Goal: Book appointment/travel/reservation

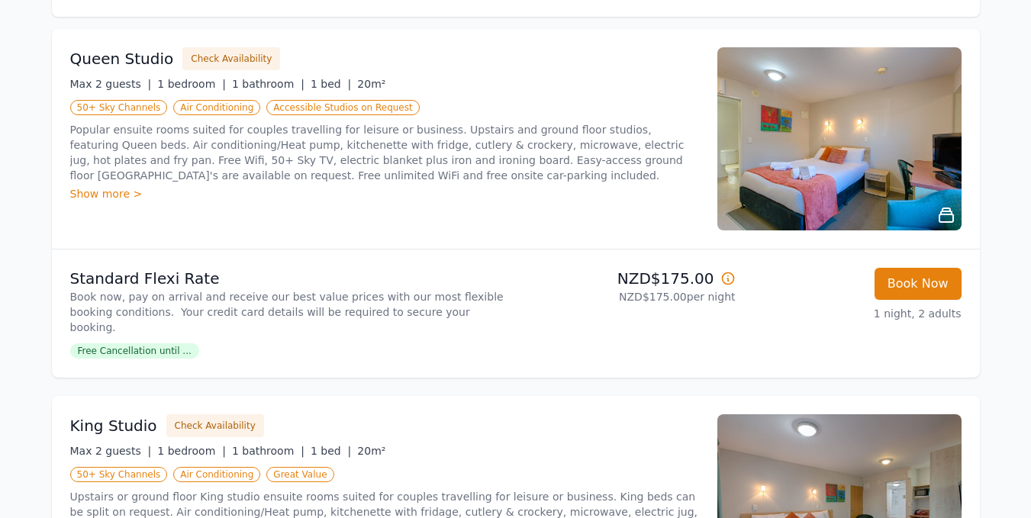
scroll to position [229, 0]
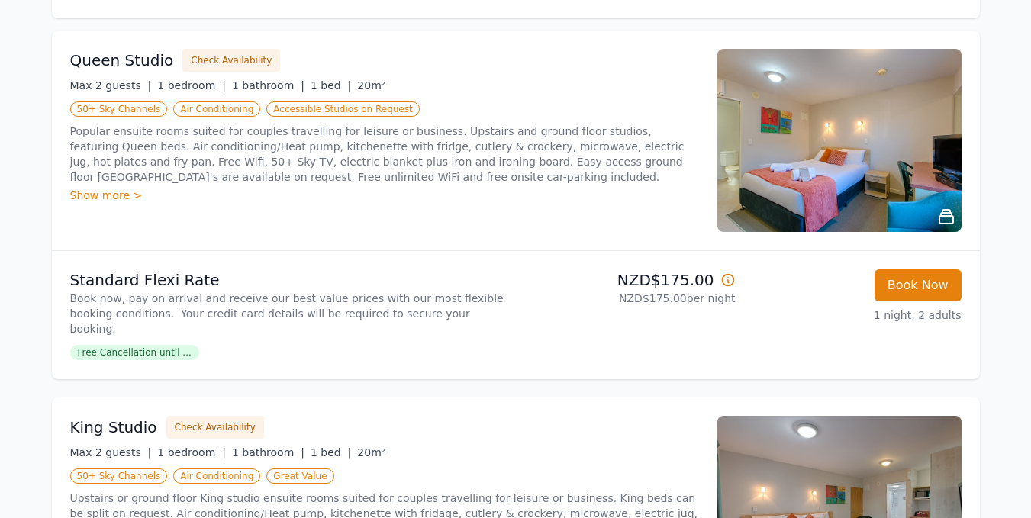
click at [869, 176] on img at bounding box center [839, 140] width 244 height 183
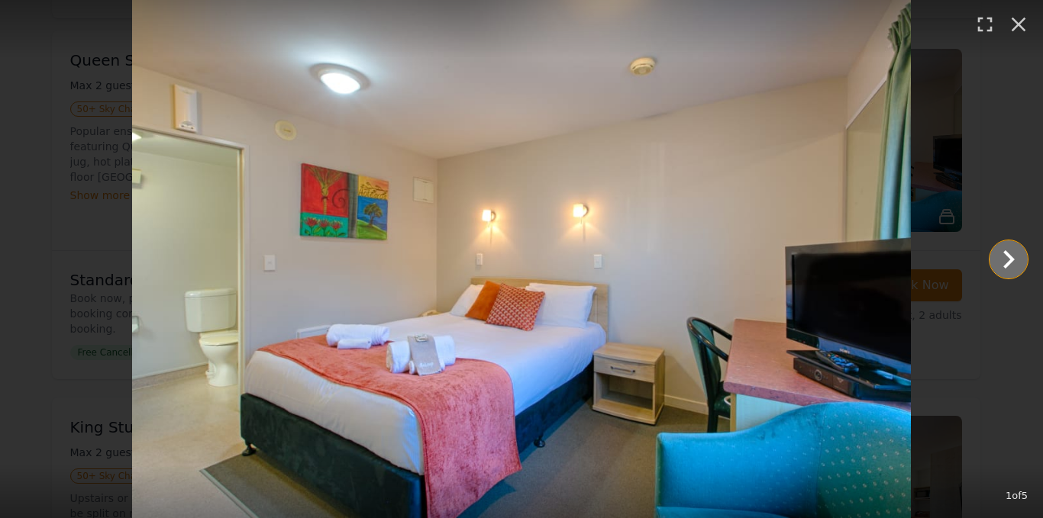
click at [1011, 257] on icon "Show slide 2 of 5" at bounding box center [1008, 259] width 11 height 18
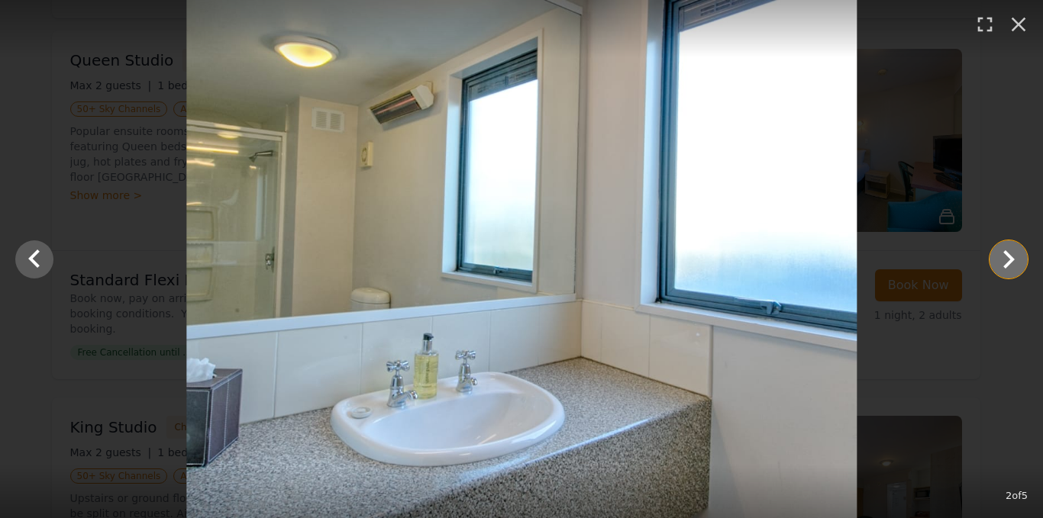
click at [1011, 257] on icon "Show slide 3 of 5" at bounding box center [1008, 259] width 11 height 18
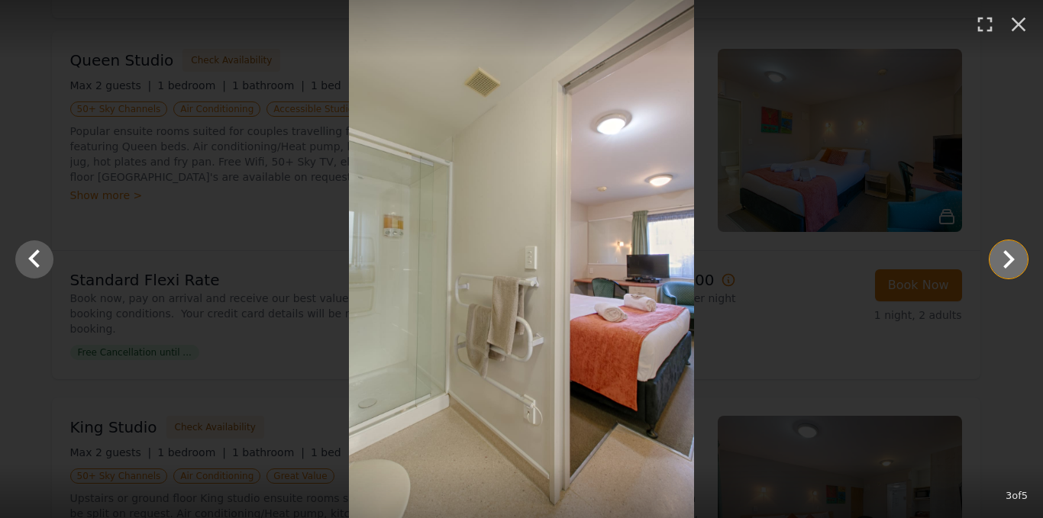
click at [1011, 257] on icon "Show slide 4 of 5" at bounding box center [1008, 259] width 11 height 18
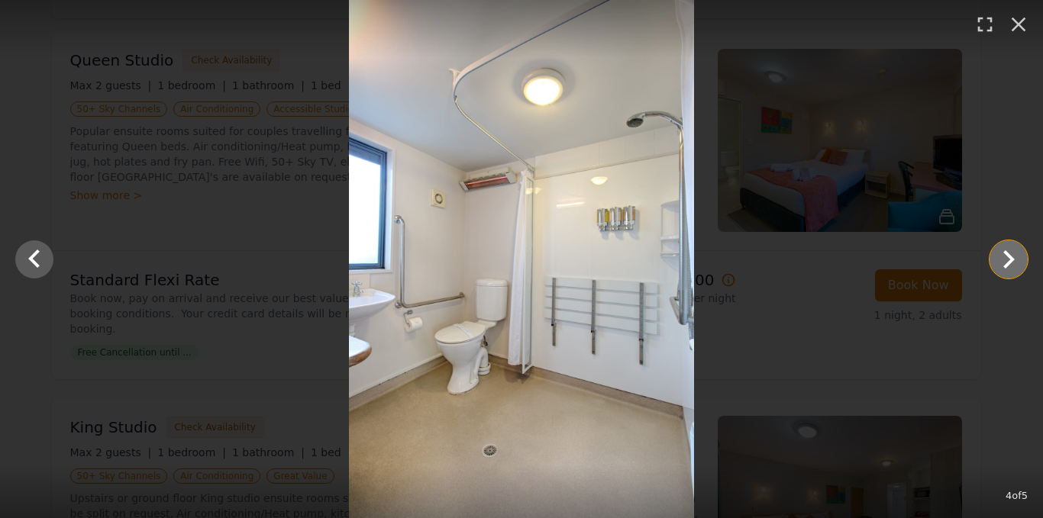
click at [1011, 257] on icon "Show slide 5 of 5" at bounding box center [1008, 259] width 11 height 18
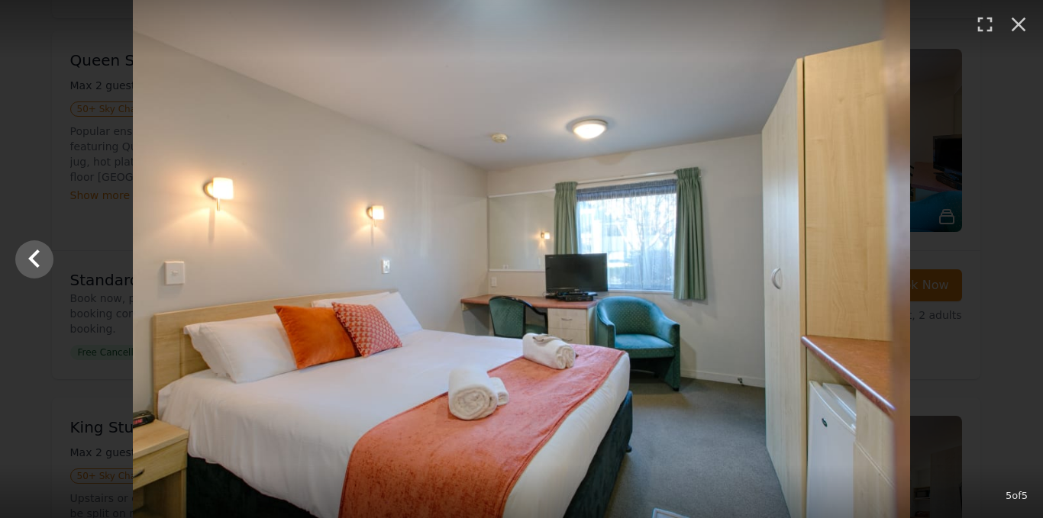
click at [1011, 257] on div at bounding box center [521, 259] width 1043 height 518
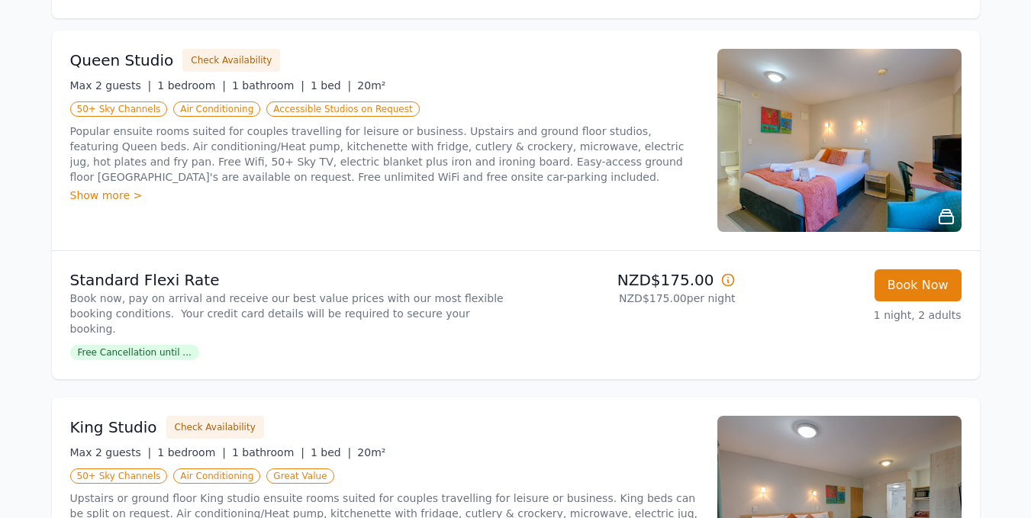
click at [166, 345] on span "Free Cancellation until ..." at bounding box center [134, 352] width 129 height 15
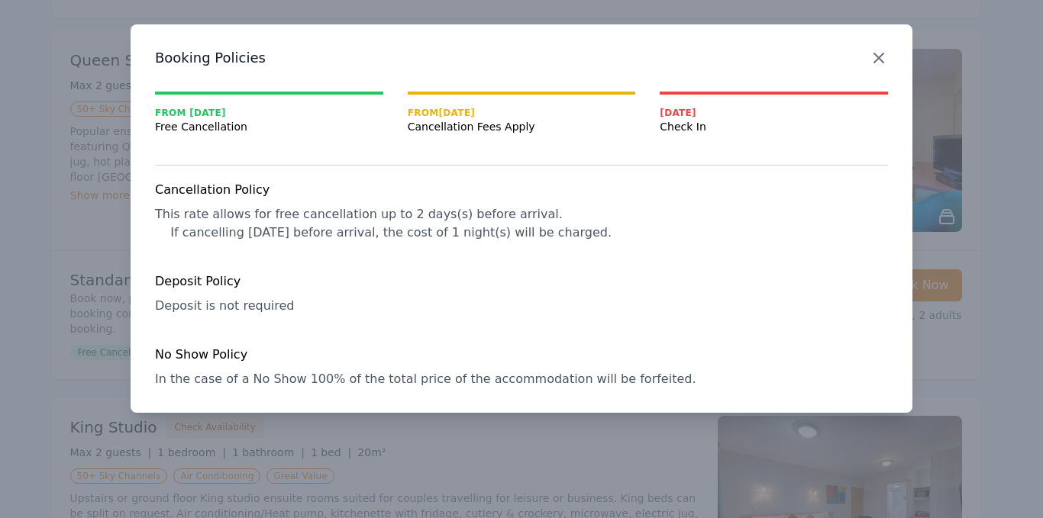
click at [879, 59] on icon "button" at bounding box center [878, 57] width 9 height 9
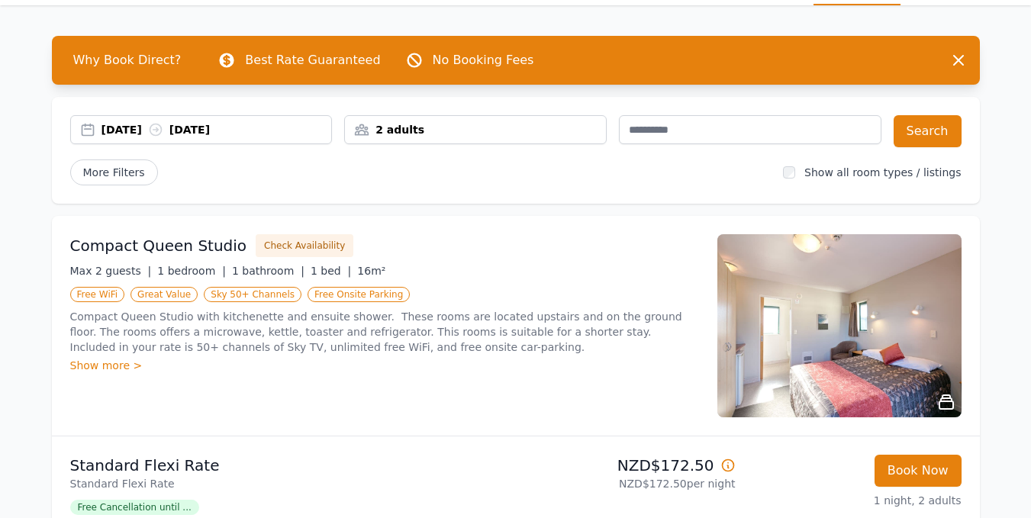
scroll to position [76, 0]
